Goal: Task Accomplishment & Management: Manage account settings

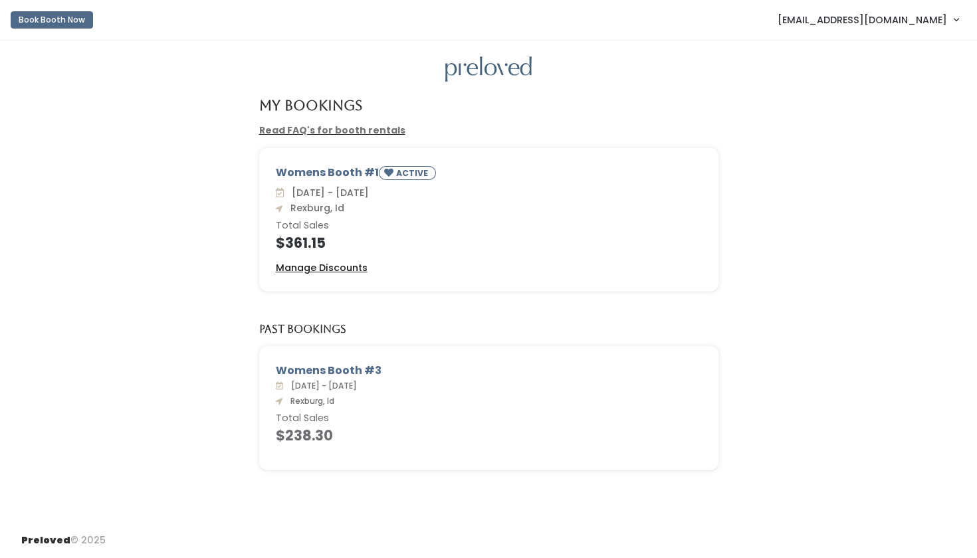
click at [343, 261] on u "Manage Discounts" at bounding box center [322, 267] width 92 height 13
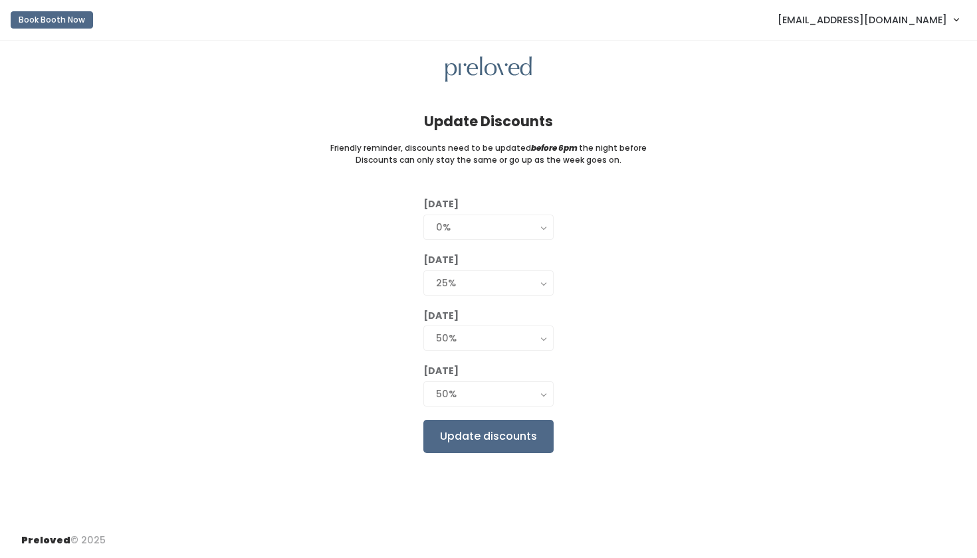
click at [936, 15] on span "[EMAIL_ADDRESS][DOMAIN_NAME]" at bounding box center [863, 20] width 170 height 15
click at [921, 52] on link "My bookings" at bounding box center [911, 53] width 119 height 24
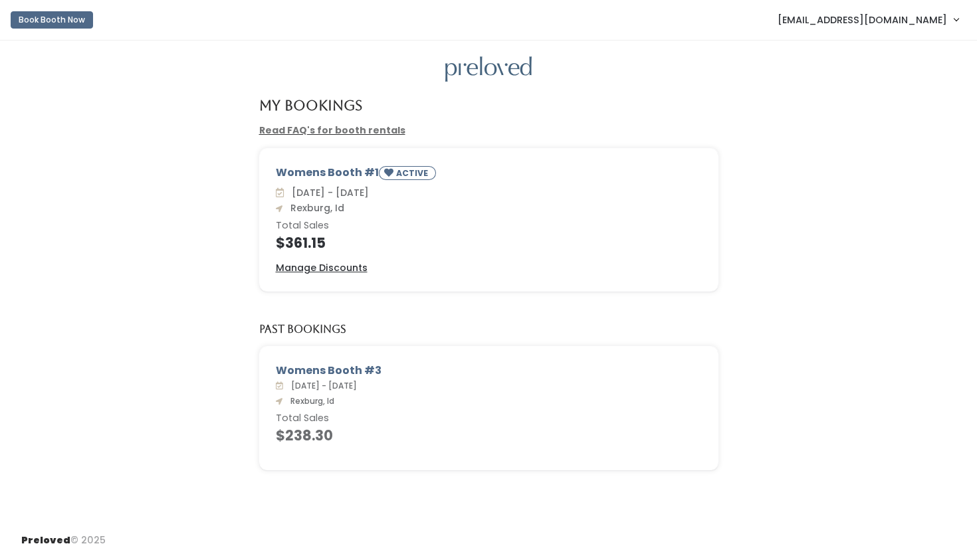
click at [310, 239] on h4 "$361.15" at bounding box center [489, 242] width 426 height 15
